Goal: Task Accomplishment & Management: Use online tool/utility

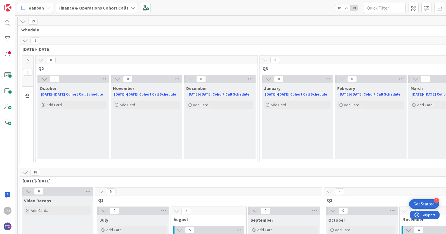
click at [121, 6] on b "Finance & Operations Cohort Calls" at bounding box center [93, 8] width 70 height 6
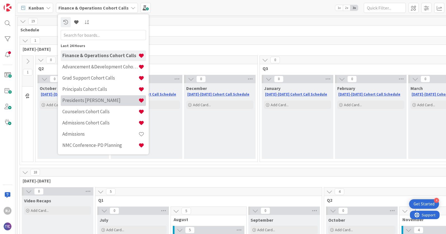
click at [99, 98] on h4 "Presidents [PERSON_NAME]" at bounding box center [100, 100] width 76 height 6
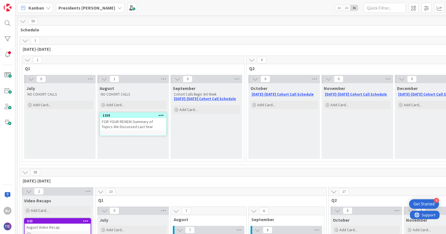
click at [79, 6] on b "Presidents [PERSON_NAME]" at bounding box center [86, 8] width 57 height 6
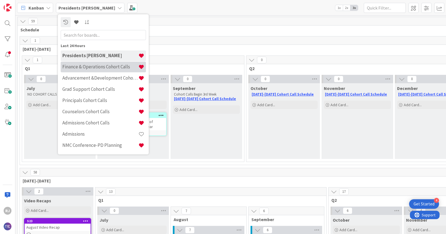
click at [87, 68] on h4 "Finance & Operations Cohort Calls" at bounding box center [100, 67] width 76 height 6
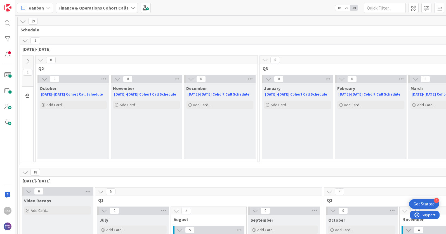
click at [110, 9] on b "Finance & Operations Cohort Calls" at bounding box center [93, 8] width 70 height 6
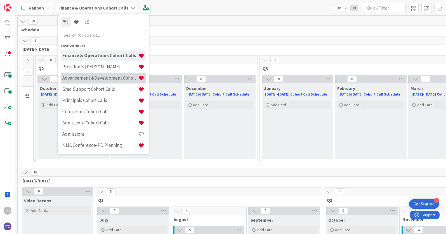
click at [93, 78] on h4 "Advancement &Development Cohort Calls" at bounding box center [100, 78] width 76 height 6
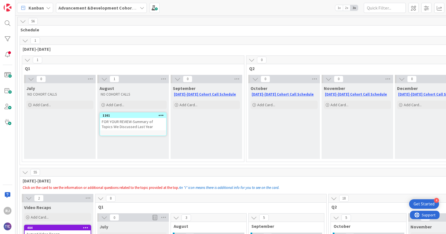
click at [162, 114] on icon at bounding box center [161, 115] width 5 height 4
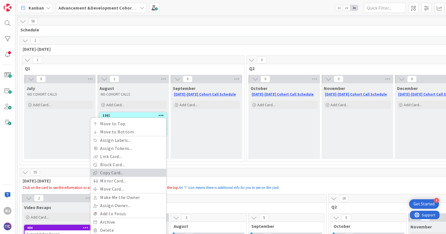
click at [131, 171] on link "Copy Card..." at bounding box center [129, 172] width 76 height 8
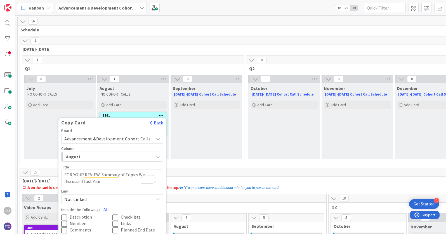
click at [141, 158] on div "August" at bounding box center [109, 156] width 89 height 9
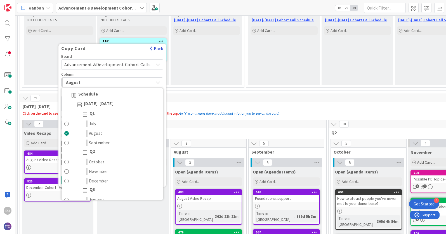
click at [153, 47] on button "Back" at bounding box center [157, 48] width 14 height 6
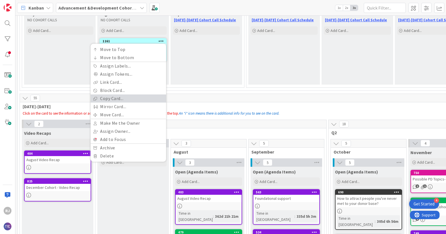
click at [109, 100] on link "Copy Card..." at bounding box center [129, 98] width 76 height 8
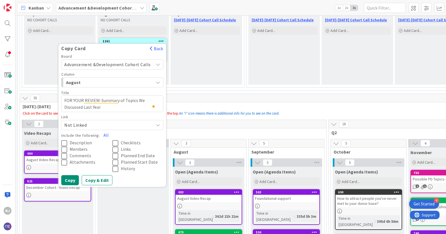
click at [123, 67] on span "Advancement &Development Cohort Calls" at bounding box center [107, 65] width 86 height 6
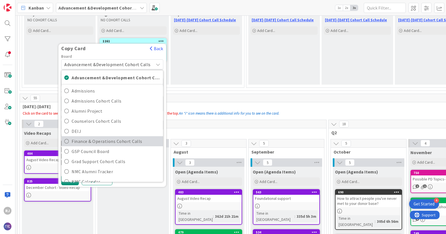
click at [94, 143] on span "Finance & Operations Cohort Calls" at bounding box center [116, 141] width 89 height 8
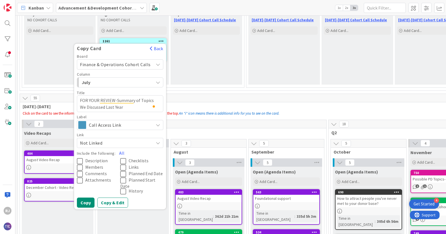
click at [123, 122] on span "Call Access Link" at bounding box center [120, 125] width 62 height 8
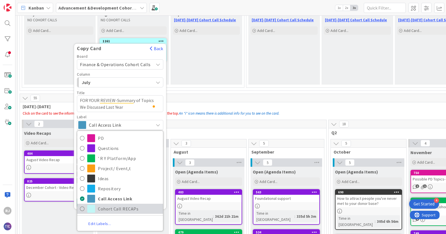
click at [109, 211] on span "Cohort Call RECAPs" at bounding box center [129, 208] width 62 height 8
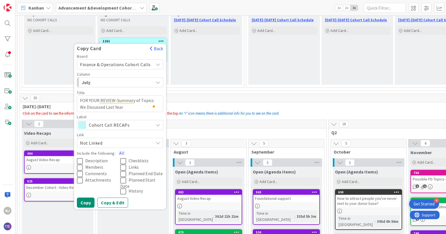
click at [128, 83] on div "July" at bounding box center [116, 82] width 73 height 9
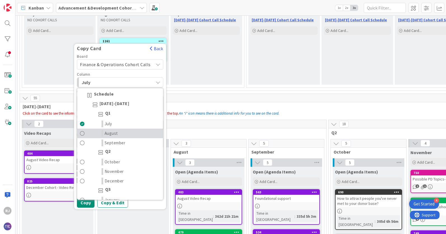
click at [115, 133] on span "August" at bounding box center [111, 133] width 13 height 7
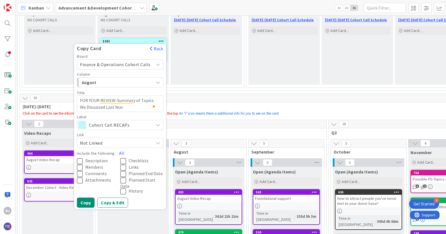
click at [96, 161] on span "Description" at bounding box center [96, 161] width 22 height 6
click at [114, 203] on button "Copy & Edit" at bounding box center [112, 202] width 31 height 10
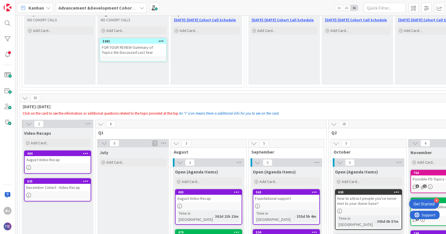
type textarea "x"
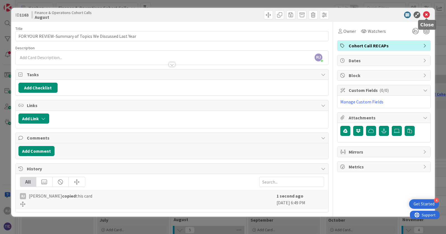
click at [428, 15] on icon at bounding box center [426, 14] width 7 height 7
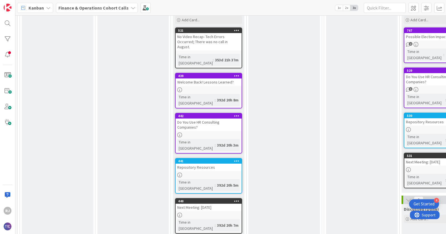
scroll to position [157, 0]
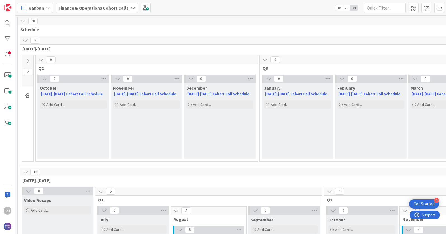
scroll to position [1, 0]
click at [28, 61] on icon at bounding box center [28, 61] width 6 height 6
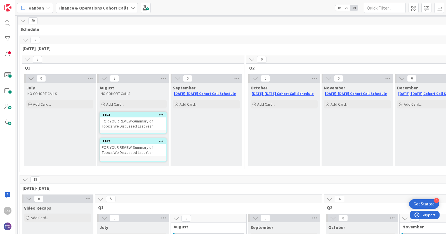
click at [161, 141] on icon at bounding box center [161, 141] width 5 height 4
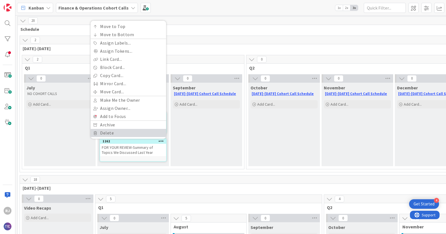
click at [106, 132] on link "Delete" at bounding box center [129, 133] width 76 height 8
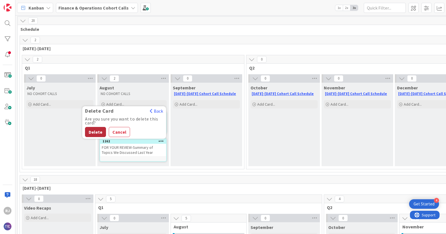
click at [91, 127] on button "Delete" at bounding box center [95, 132] width 21 height 10
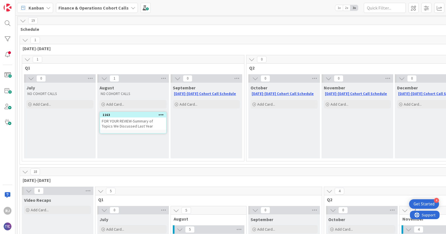
click at [110, 6] on b "Finance & Operations Cohort Calls" at bounding box center [93, 8] width 70 height 6
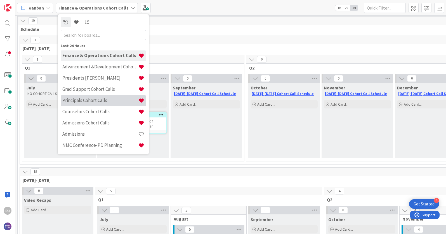
click at [86, 101] on h4 "Principals Cohort Calls" at bounding box center [100, 100] width 76 height 6
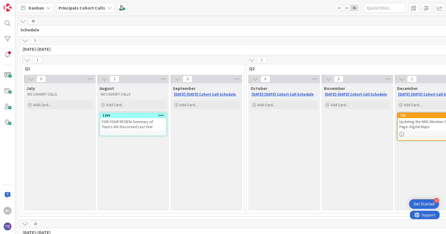
click at [107, 9] on icon at bounding box center [109, 8] width 4 height 4
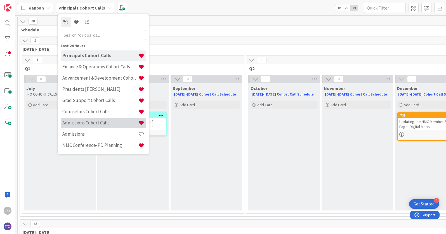
click at [83, 121] on h4 "Admissions Cohort Calls" at bounding box center [100, 123] width 76 height 6
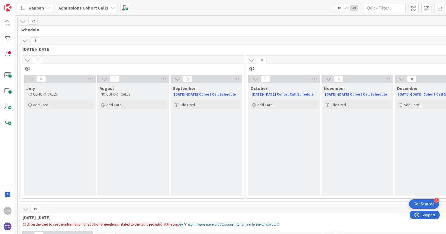
click at [111, 6] on icon at bounding box center [113, 8] width 4 height 4
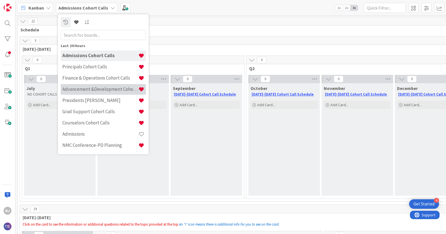
click at [99, 86] on h4 "Advancement &Development Cohort Calls" at bounding box center [100, 89] width 76 height 6
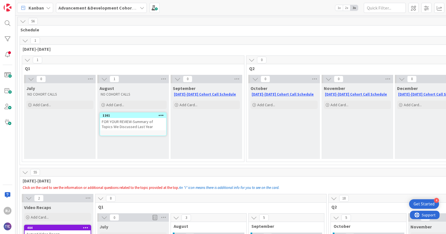
click at [161, 115] on icon at bounding box center [161, 115] width 5 height 4
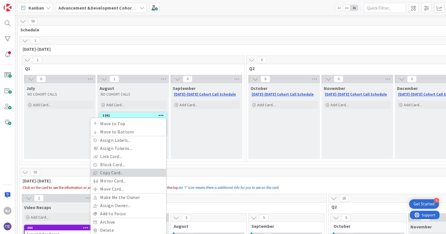
click at [119, 173] on link "Copy Card..." at bounding box center [129, 172] width 76 height 8
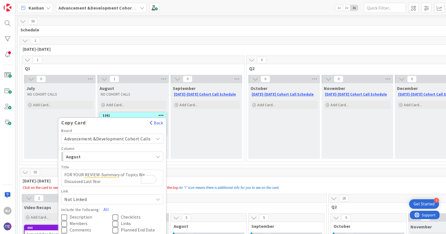
click at [110, 139] on span "Advancement &Development Cohort Calls" at bounding box center [107, 139] width 86 height 6
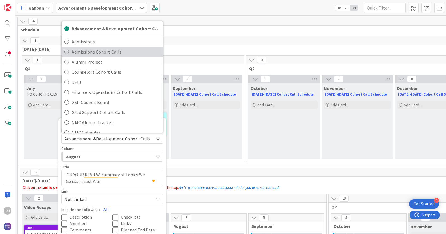
click at [111, 54] on span "Admissions Cohort Calls" at bounding box center [116, 52] width 89 height 8
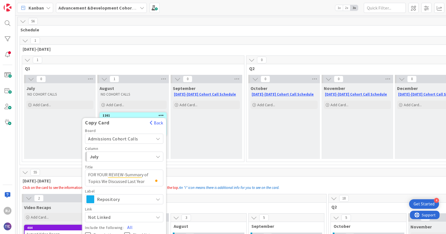
click at [120, 159] on span "July" at bounding box center [111, 156] width 42 height 7
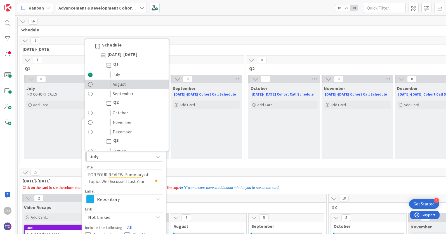
click at [123, 84] on span "August" at bounding box center [119, 84] width 13 height 7
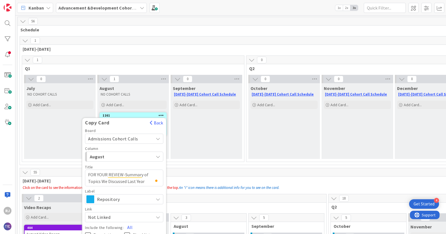
click at [105, 197] on span "Repository" at bounding box center [124, 199] width 54 height 8
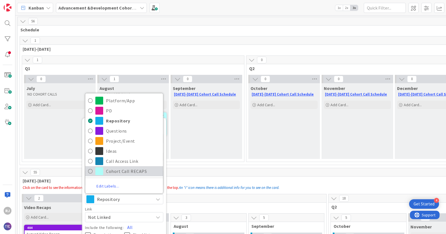
click at [108, 170] on span "Cohort Call RECAPS" at bounding box center [133, 171] width 54 height 8
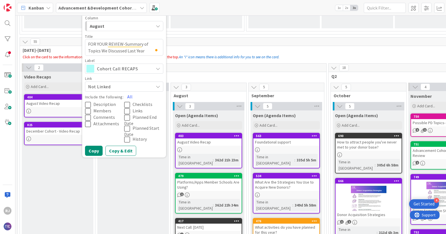
scroll to position [140, 0]
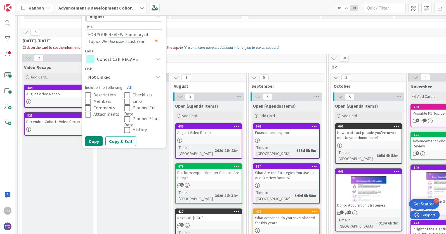
click at [111, 93] on span "Description" at bounding box center [104, 95] width 22 height 6
click at [124, 140] on button "Copy & Edit" at bounding box center [121, 141] width 31 height 10
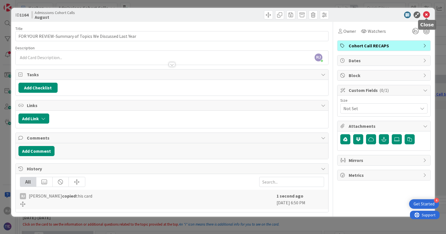
click at [427, 14] on icon at bounding box center [426, 14] width 7 height 7
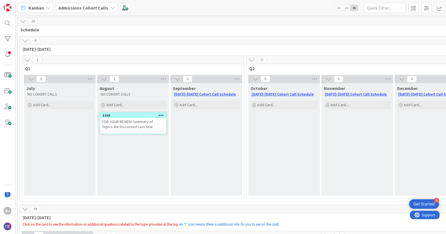
click at [99, 10] on b "Admissions Cohort Calls" at bounding box center [83, 8] width 50 height 6
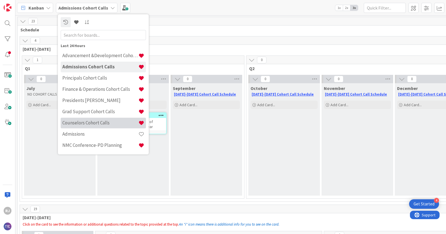
click at [95, 121] on h4 "Counselors Cohort Calls" at bounding box center [100, 123] width 76 height 6
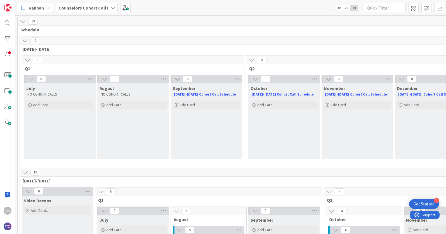
click at [99, 8] on b "Counselors Cohort Calls" at bounding box center [83, 8] width 50 height 6
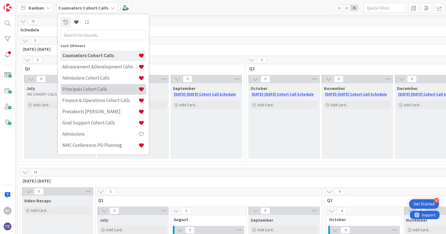
click at [90, 91] on h4 "Principals Cohort Calls" at bounding box center [100, 89] width 76 height 6
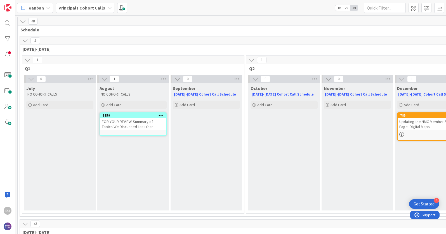
click at [161, 117] on icon at bounding box center [161, 115] width 5 height 4
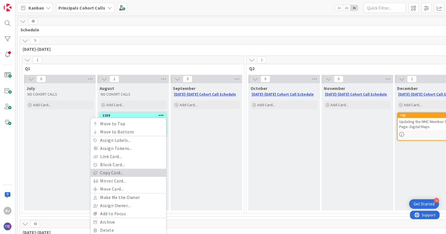
click at [127, 174] on link "Copy Card..." at bounding box center [129, 172] width 76 height 8
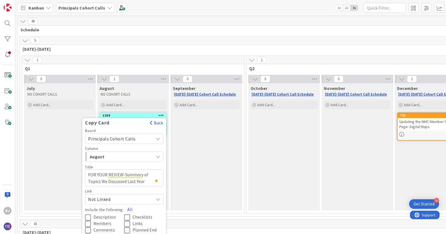
click at [120, 136] on span "Principals Cohort Calls" at bounding box center [112, 139] width 48 height 6
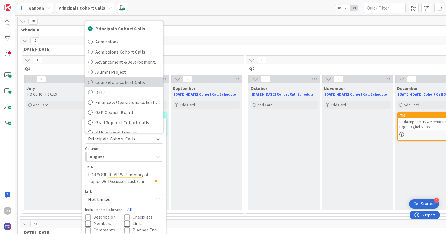
click at [115, 84] on span "Counselors Cohort Calls" at bounding box center [127, 82] width 65 height 8
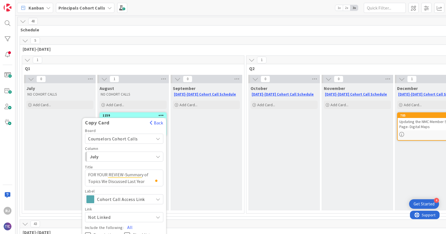
click at [119, 157] on span "July" at bounding box center [111, 156] width 42 height 7
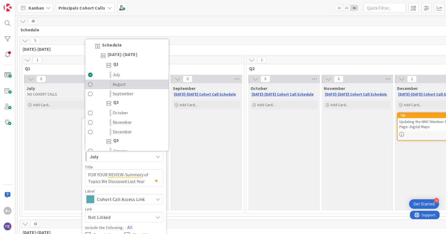
click at [123, 82] on span "August" at bounding box center [119, 84] width 13 height 7
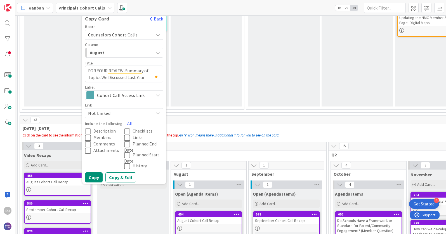
scroll to position [109, 0]
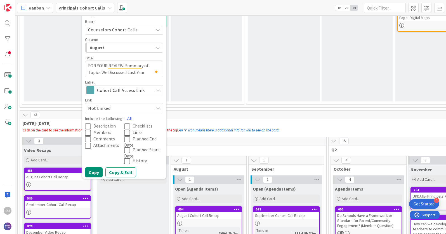
click at [129, 90] on span "Cohort Call Access Link" at bounding box center [124, 90] width 54 height 8
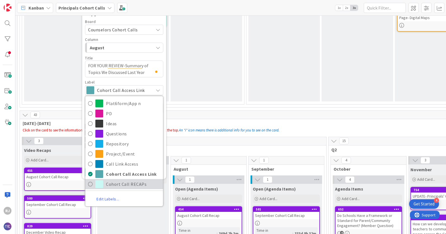
click at [123, 184] on span "Cohort Call RECAPs" at bounding box center [133, 184] width 54 height 8
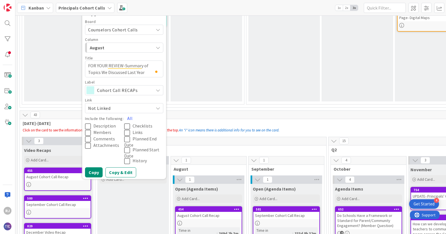
click at [104, 124] on span "Description" at bounding box center [104, 126] width 22 height 6
click at [124, 168] on button "Copy & Edit" at bounding box center [121, 172] width 31 height 10
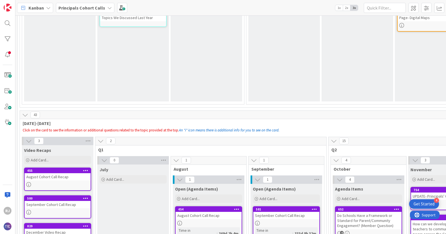
type textarea "x"
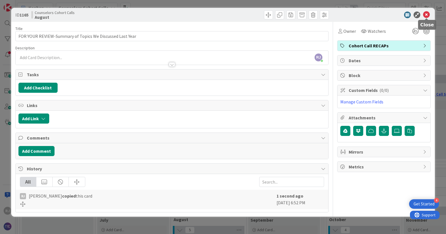
click at [426, 12] on icon at bounding box center [426, 14] width 7 height 7
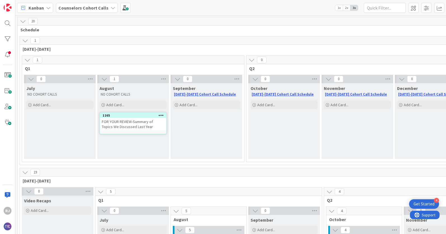
click at [79, 7] on b "Counselors Cohort Calls" at bounding box center [83, 8] width 50 height 6
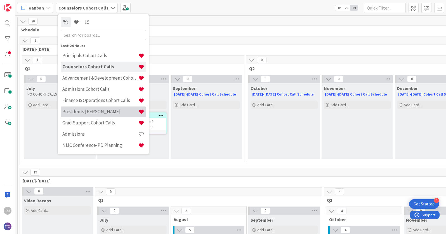
click at [94, 113] on h4 "Presidents [PERSON_NAME]" at bounding box center [100, 112] width 76 height 6
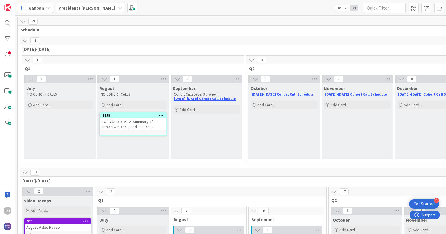
click at [97, 7] on b "Presidents [PERSON_NAME]" at bounding box center [86, 8] width 57 height 6
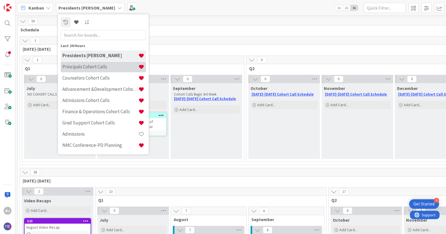
click at [74, 67] on h4 "Principals Cohort Calls" at bounding box center [100, 67] width 76 height 6
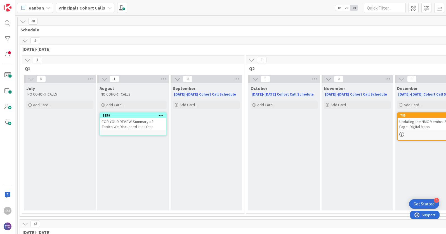
click at [83, 7] on b "Principals Cohort Calls" at bounding box center [81, 8] width 47 height 6
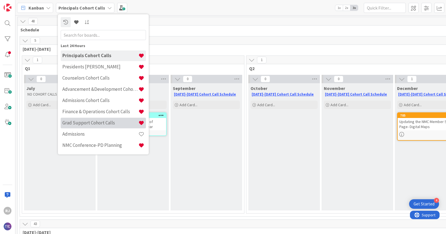
click at [73, 121] on h4 "Grad Support Cohort Calls" at bounding box center [100, 123] width 76 height 6
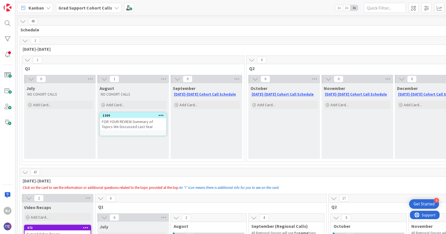
click at [87, 3] on div "Grad Support Cohort Calls" at bounding box center [88, 8] width 65 height 10
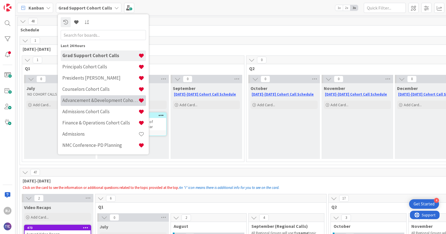
click at [73, 97] on h4 "Advancement &Development Cohort Calls" at bounding box center [100, 100] width 76 height 6
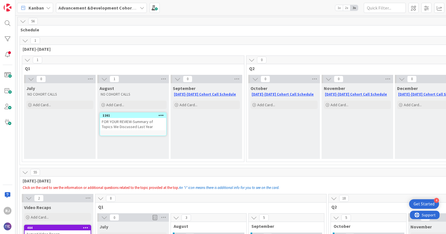
click at [86, 10] on b "Advancement &Development Cohort Calls" at bounding box center [101, 8] width 86 height 6
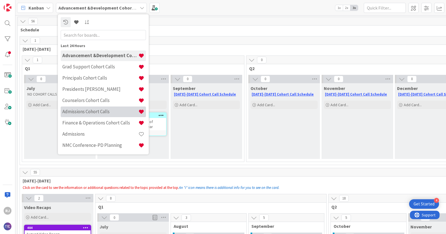
click at [76, 109] on h4 "Admissions Cohort Calls" at bounding box center [100, 112] width 76 height 6
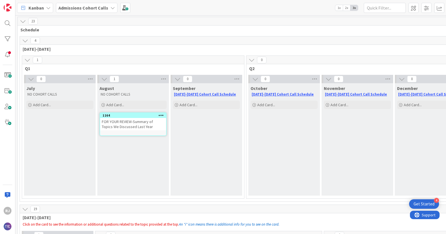
click at [97, 5] on b "Admissions Cohort Calls" at bounding box center [83, 8] width 50 height 6
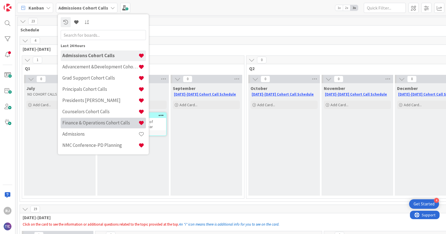
click at [84, 123] on h4 "Finance & Operations Cohort Calls" at bounding box center [100, 123] width 76 height 6
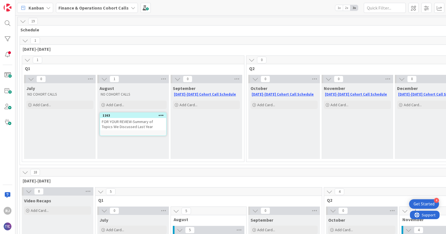
click at [97, 6] on b "Finance & Operations Cohort Calls" at bounding box center [93, 8] width 70 height 6
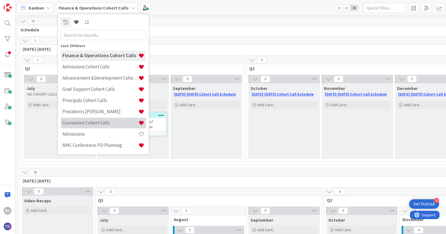
click at [78, 124] on h4 "Counselors Cohort Calls" at bounding box center [100, 123] width 76 height 6
